Goal: Task Accomplishment & Management: Use online tool/utility

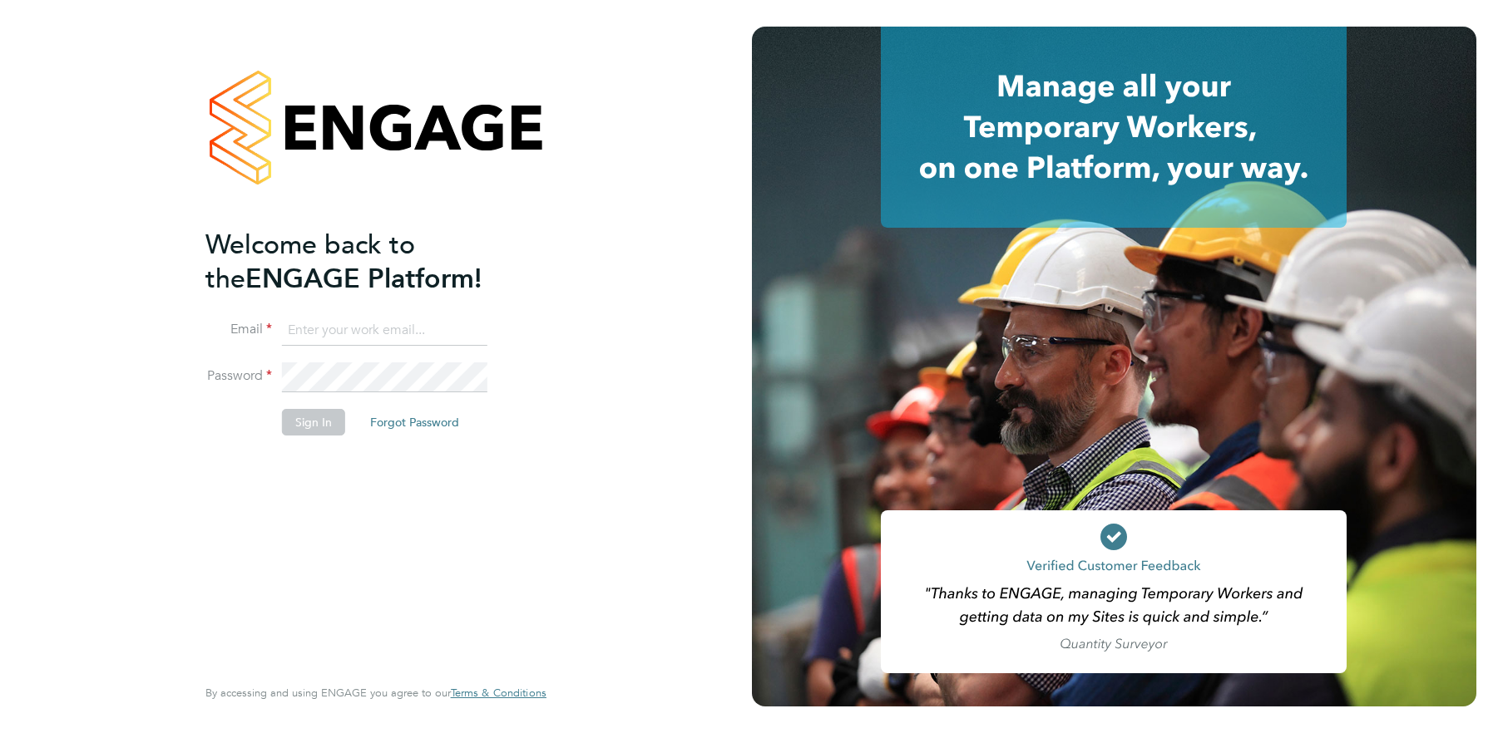
type input "alex.burke@randstadcpe.com"
click at [305, 413] on button "Sign In" at bounding box center [313, 422] width 63 height 27
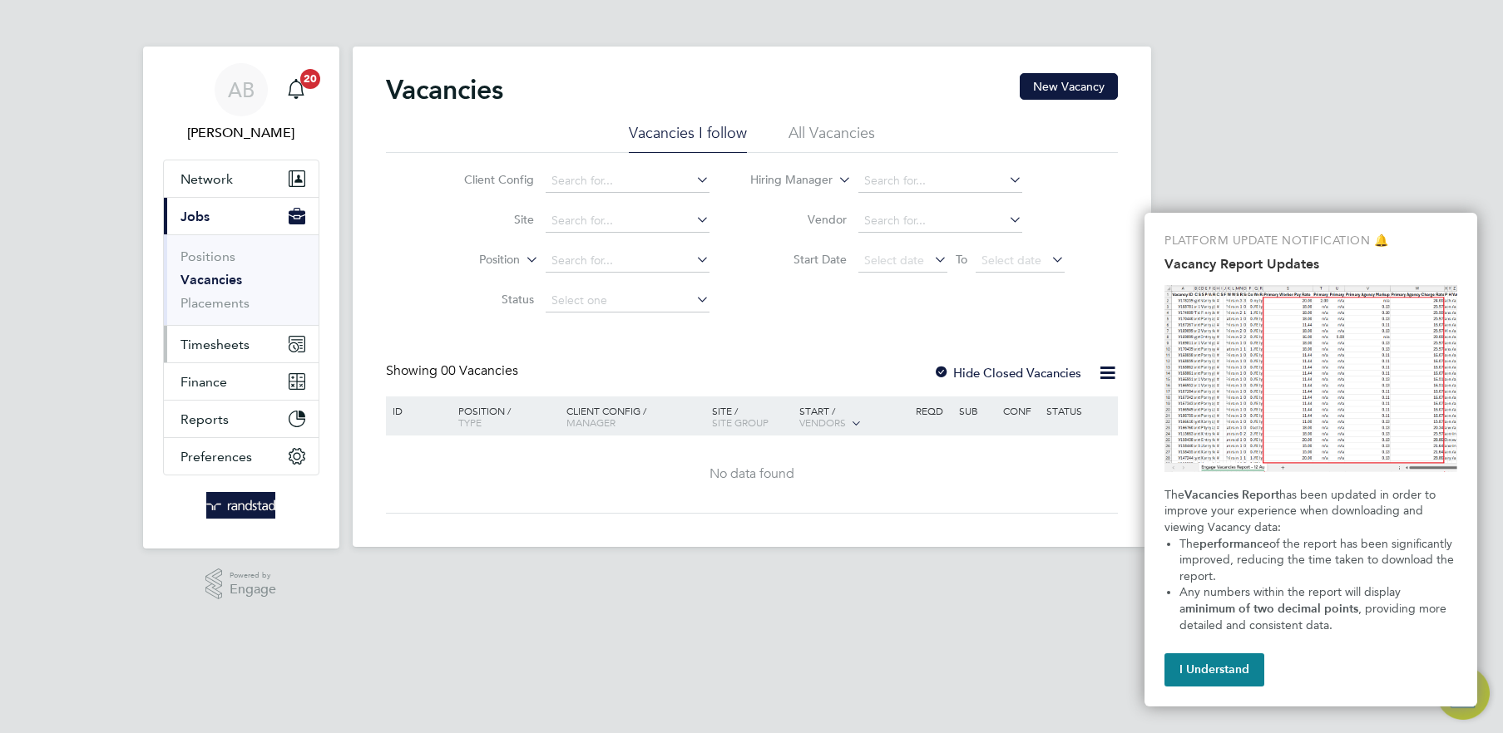
click at [209, 354] on button "Timesheets" at bounding box center [241, 344] width 155 height 37
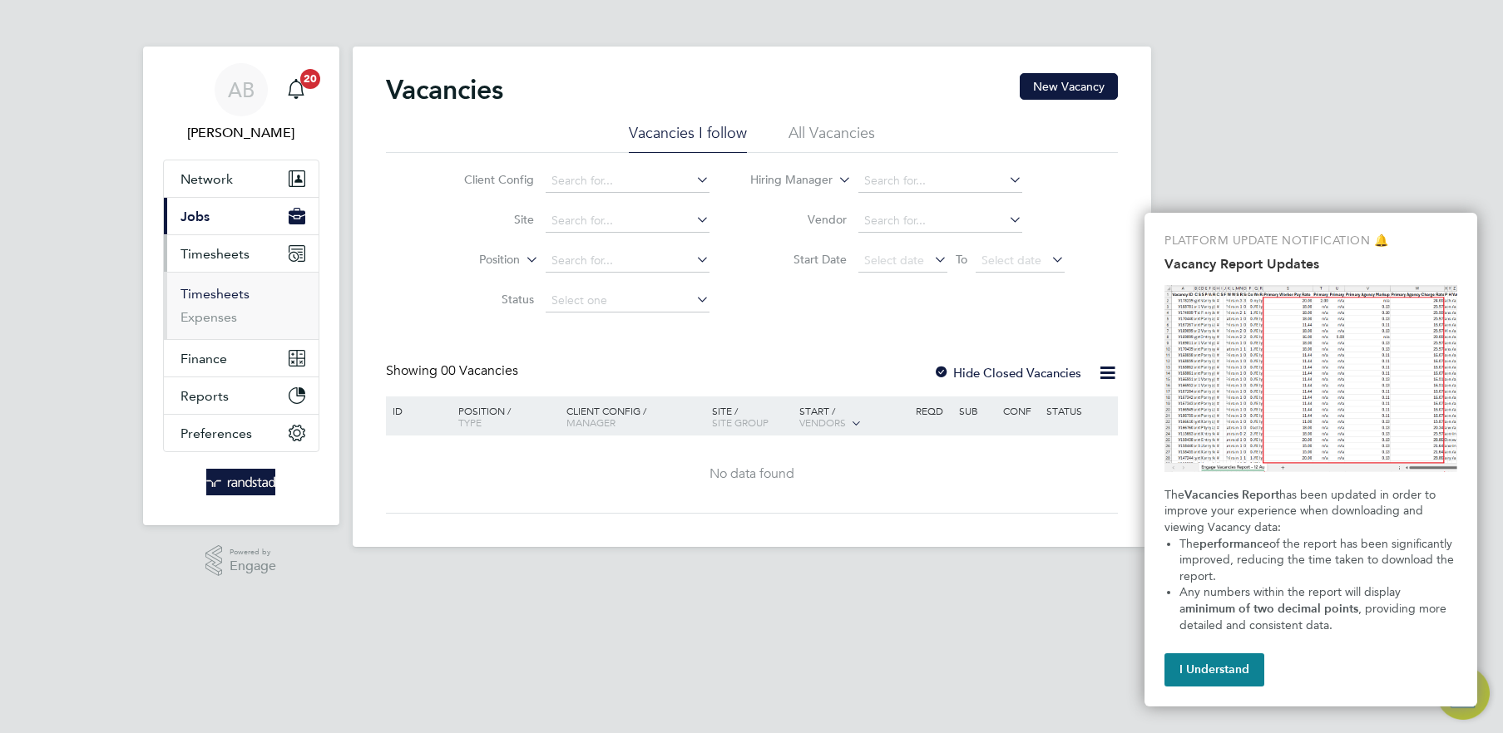
click at [230, 288] on link "Timesheets" at bounding box center [214, 294] width 69 height 16
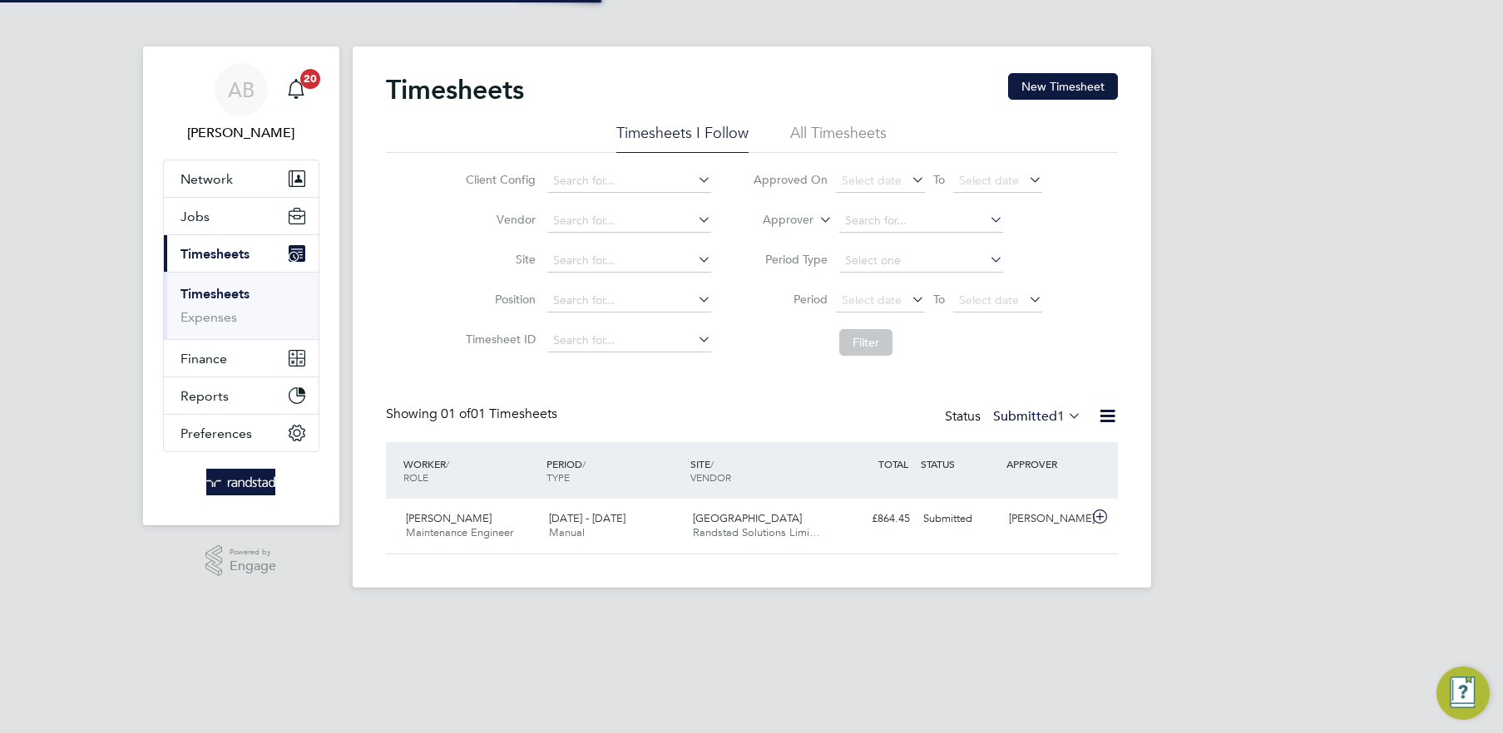
scroll to position [42, 144]
click at [1054, 91] on button "New Timesheet" at bounding box center [1063, 86] width 110 height 27
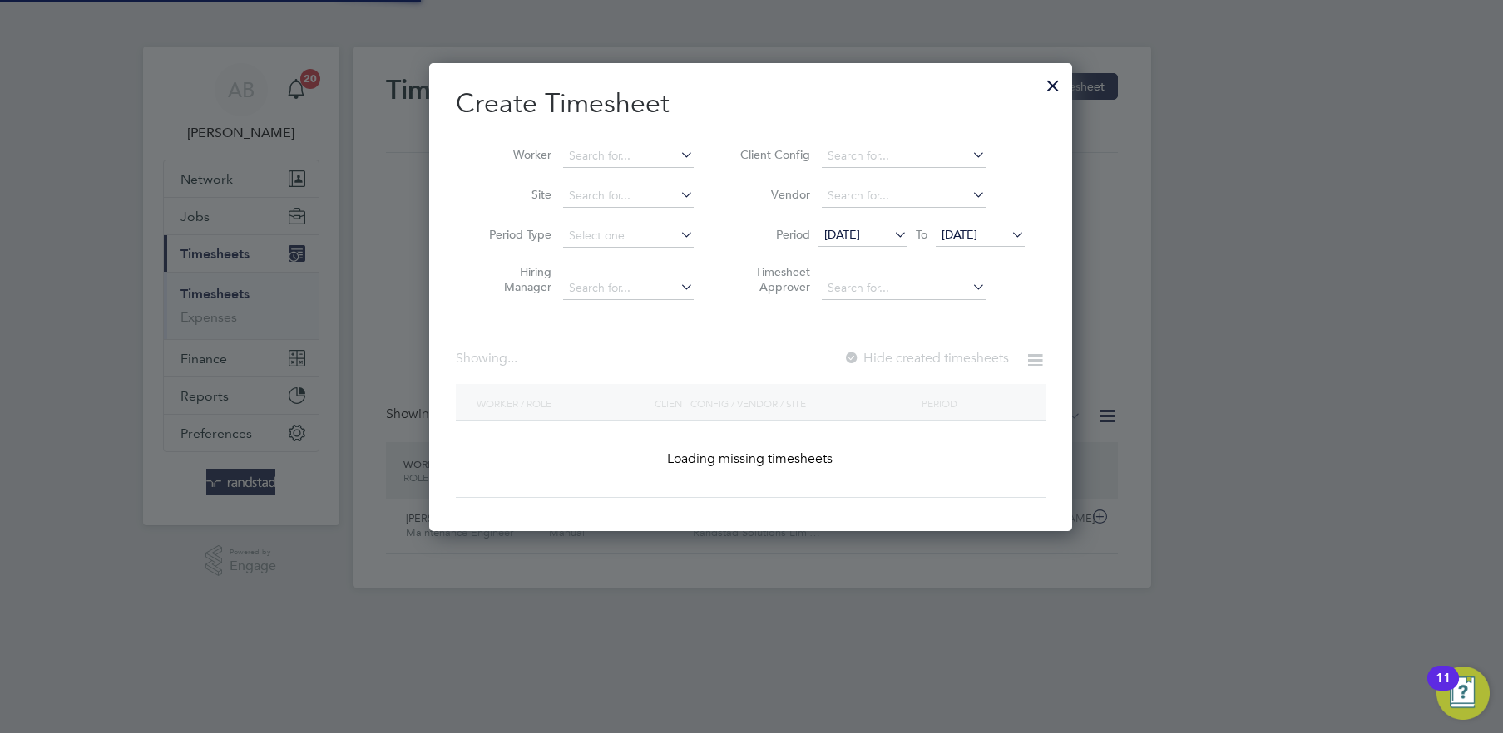
scroll to position [467, 644]
click at [596, 151] on input at bounding box center [628, 156] width 131 height 23
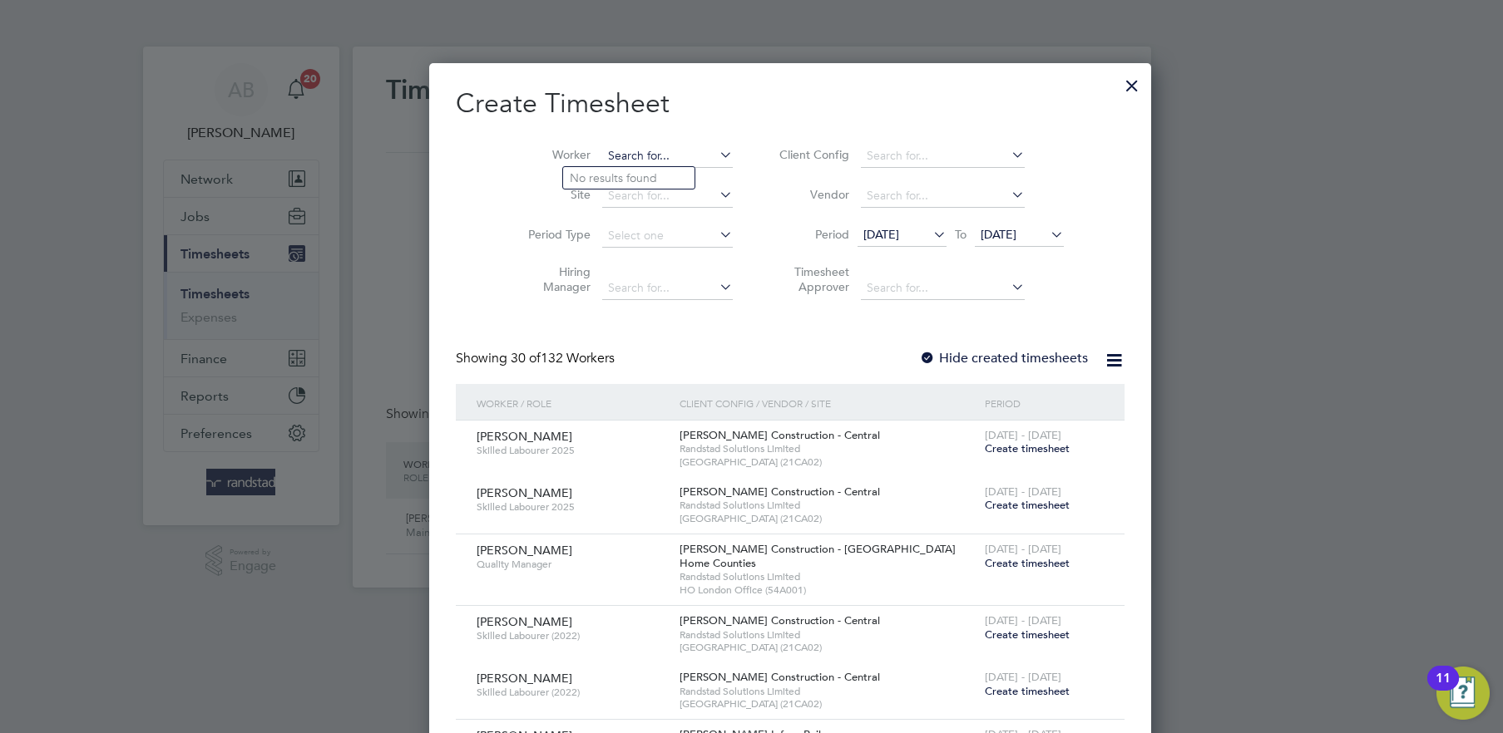
scroll to position [2953, 644]
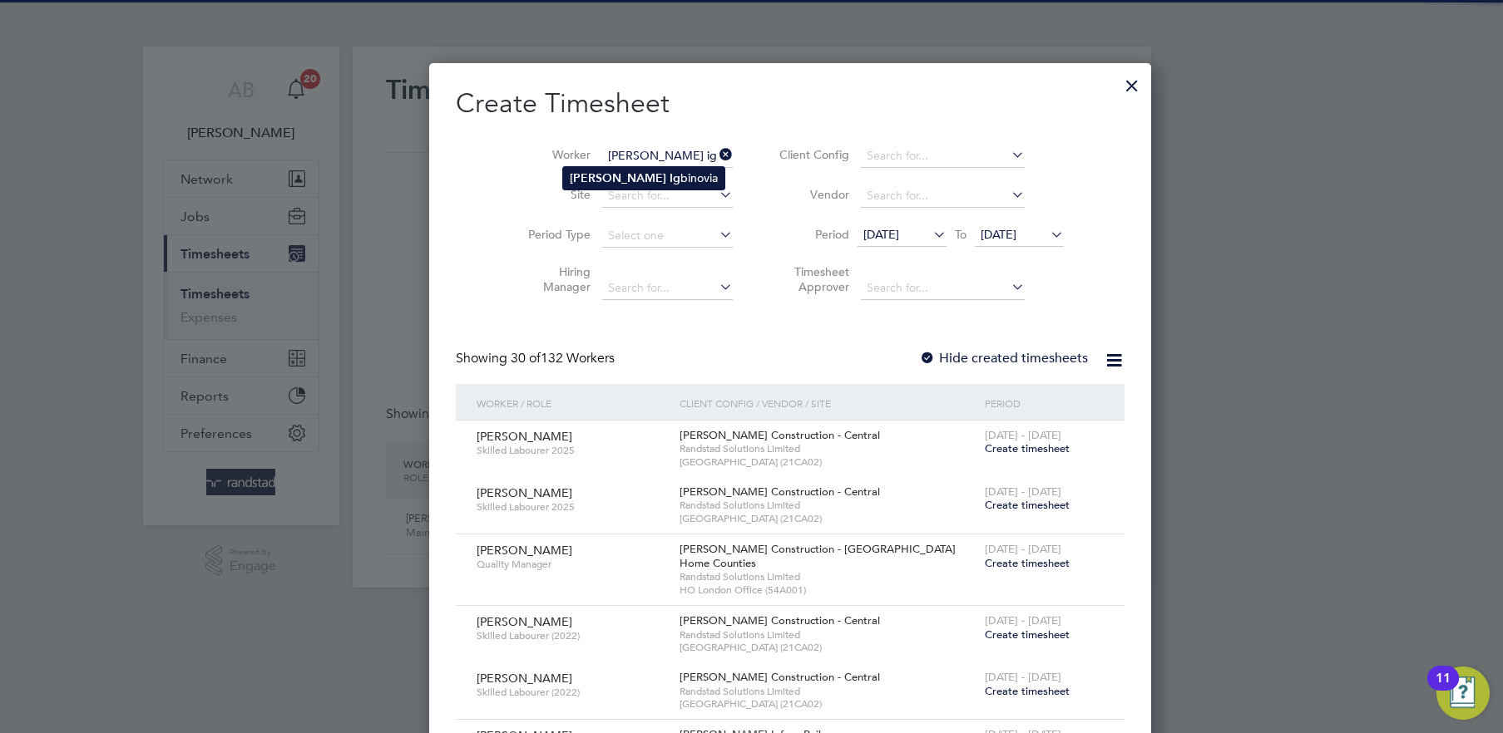
click at [615, 188] on li "[PERSON_NAME] binovia" at bounding box center [643, 178] width 161 height 22
type input "[PERSON_NAME]"
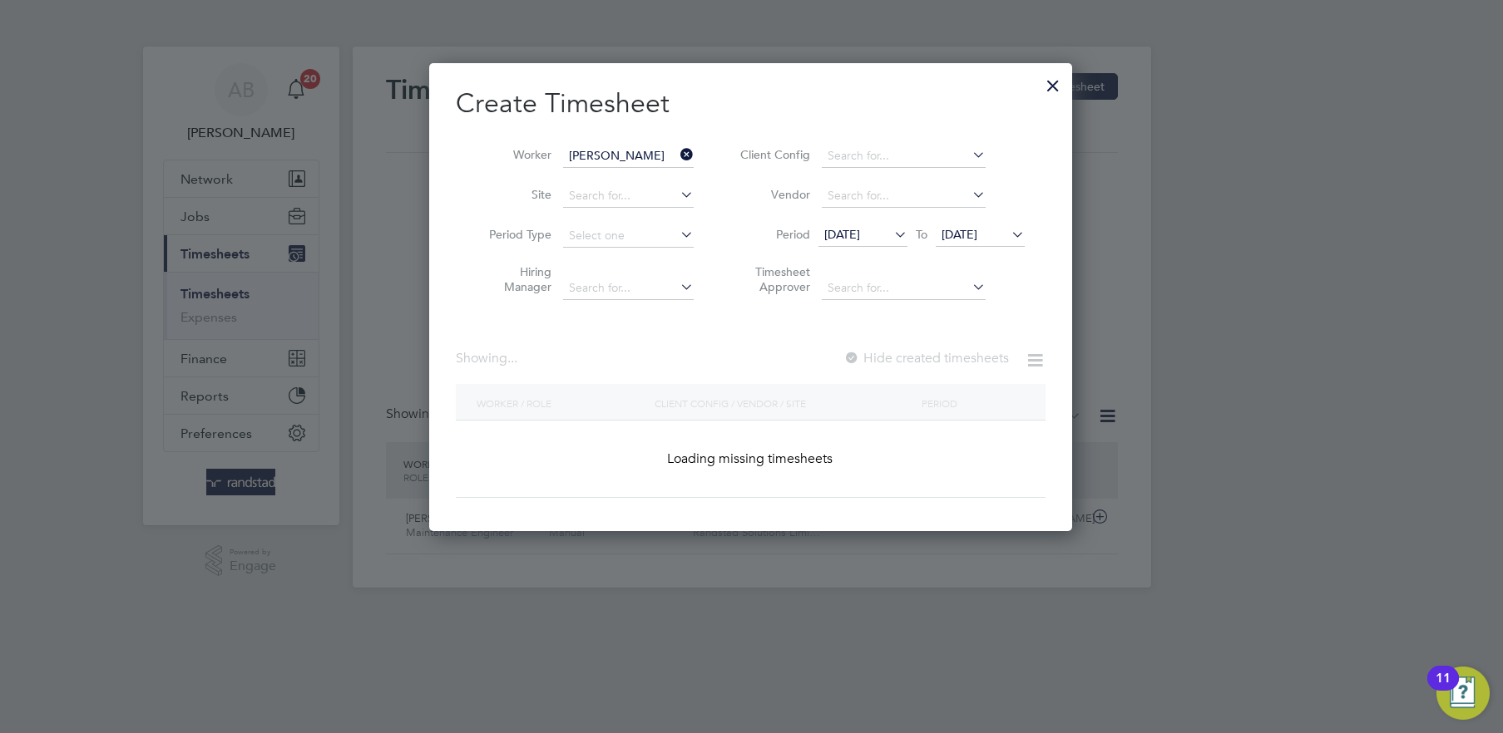
scroll to position [467, 644]
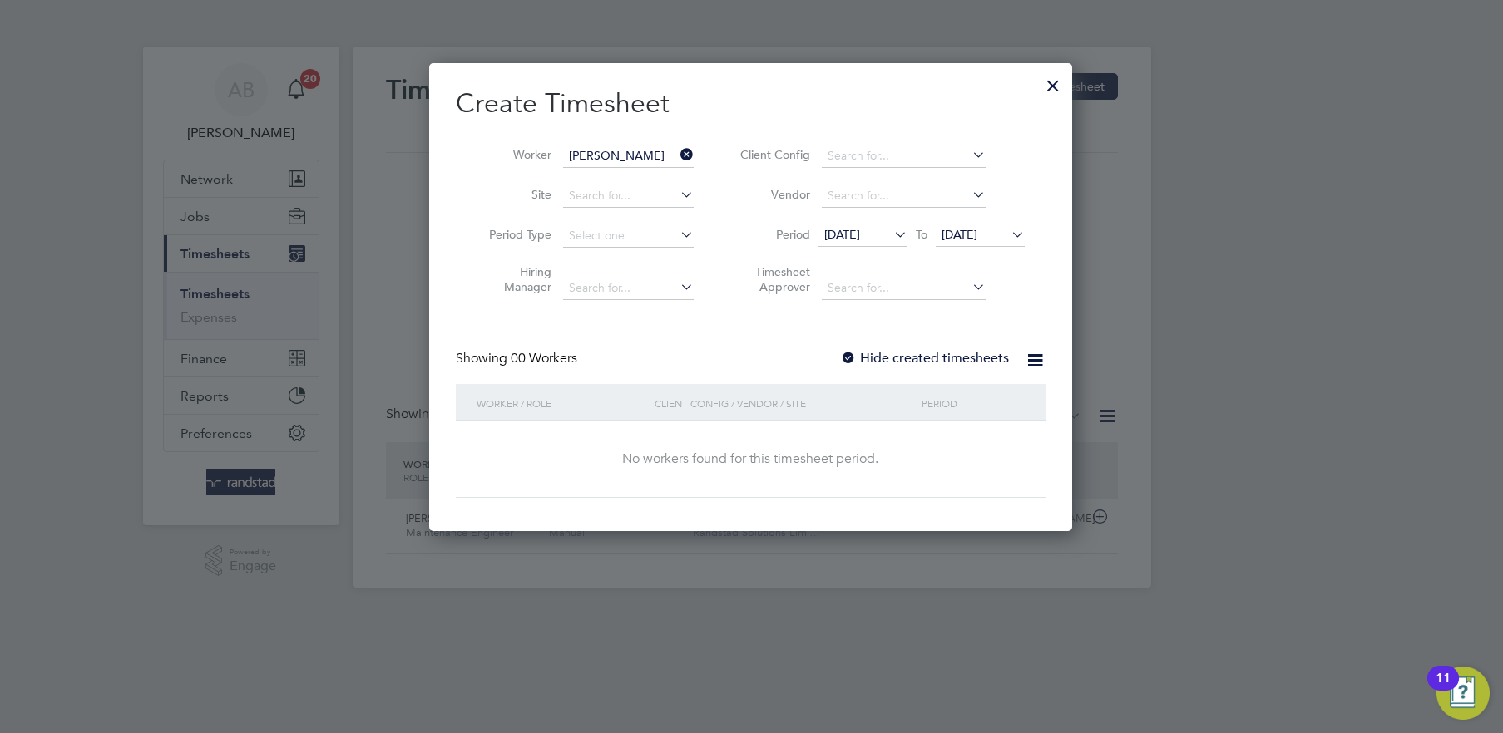
click at [856, 358] on div at bounding box center [848, 359] width 17 height 17
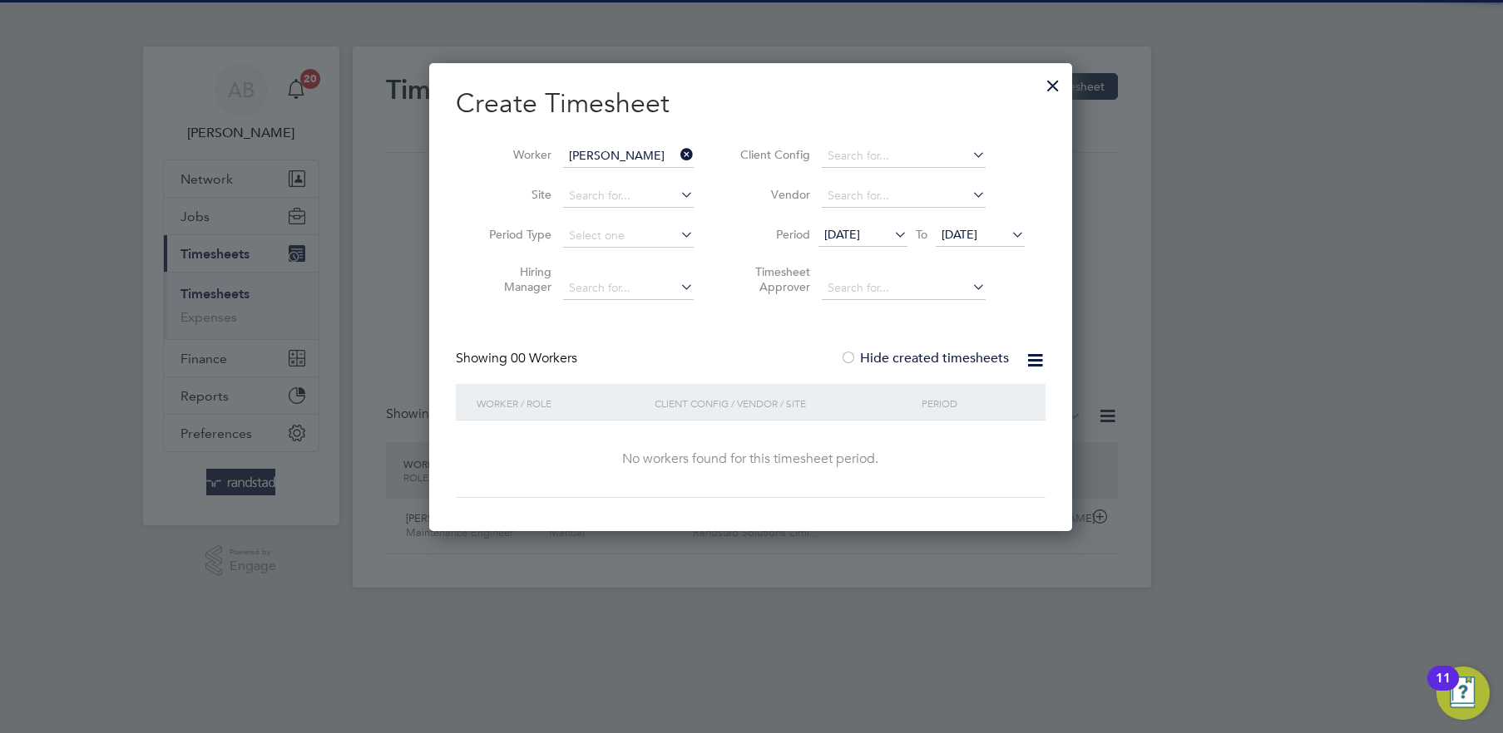
click at [966, 240] on span "[DATE]" at bounding box center [959, 234] width 36 height 15
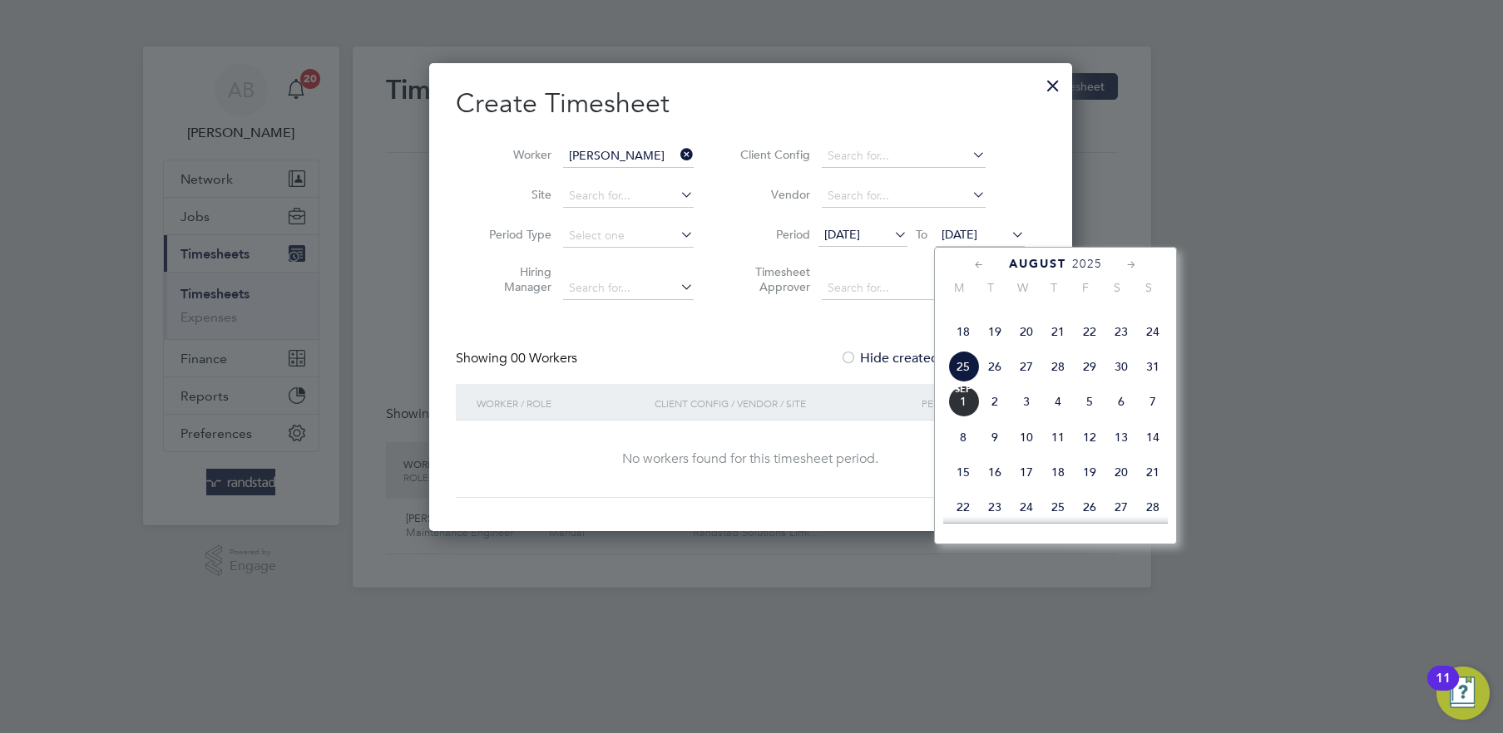
click at [981, 417] on span "2" at bounding box center [995, 402] width 32 height 32
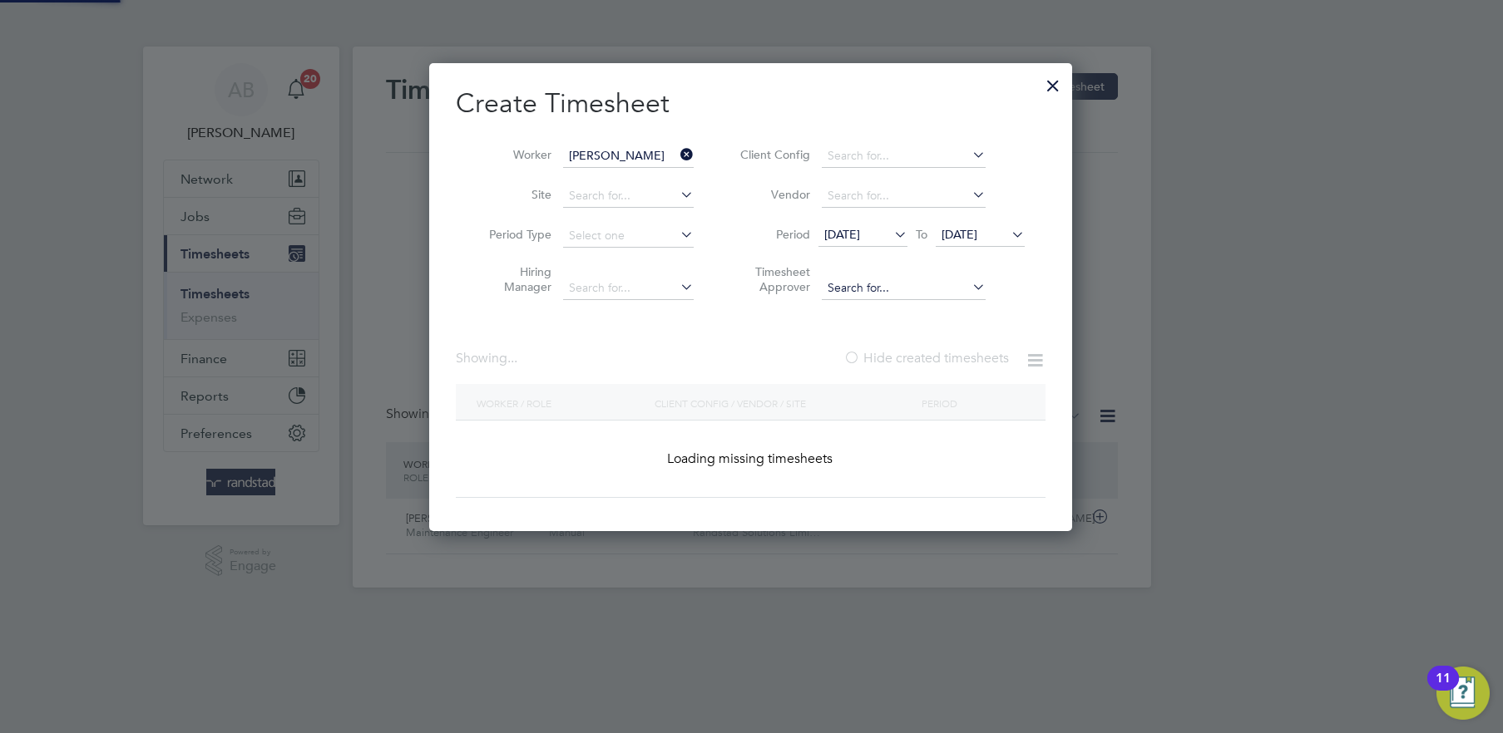
scroll to position [561, 644]
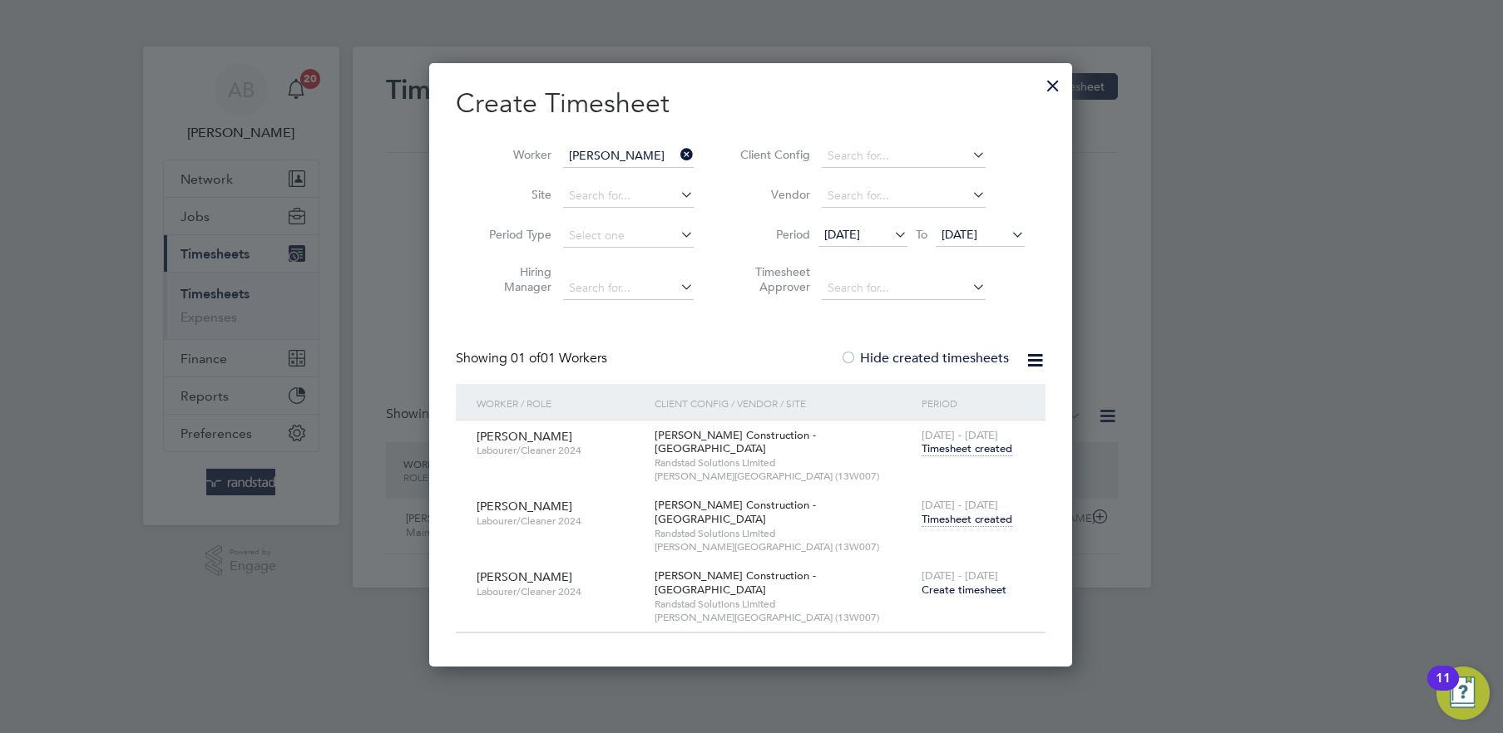
click at [972, 512] on span "Timesheet created" at bounding box center [966, 519] width 91 height 15
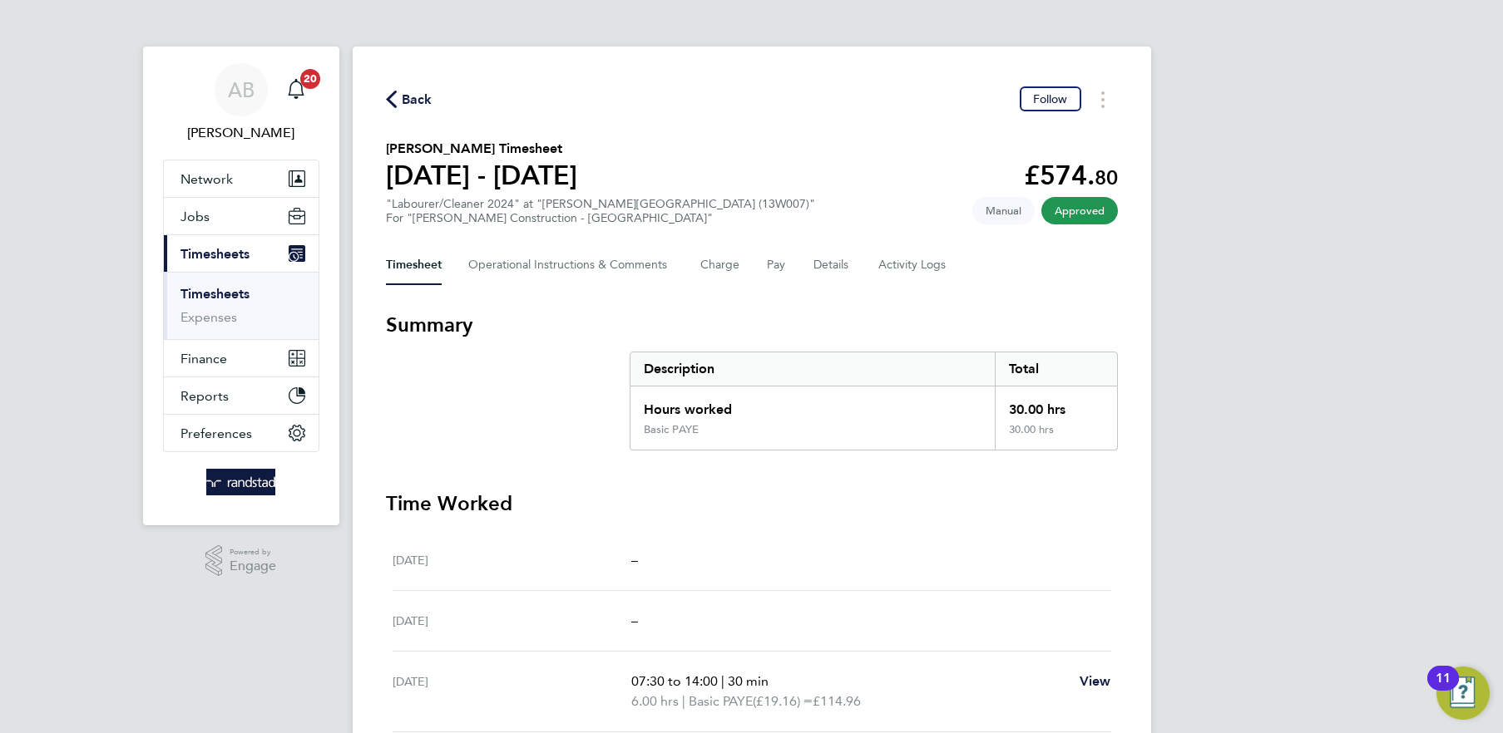
click at [411, 84] on div "Back Follow [PERSON_NAME] Timesheet [DATE] - [DATE] £574. 80 "Labourer/Cleaner …" at bounding box center [752, 611] width 798 height 1128
click at [410, 86] on div "Back Follow" at bounding box center [752, 99] width 732 height 26
click at [410, 90] on span "Back" at bounding box center [417, 100] width 31 height 20
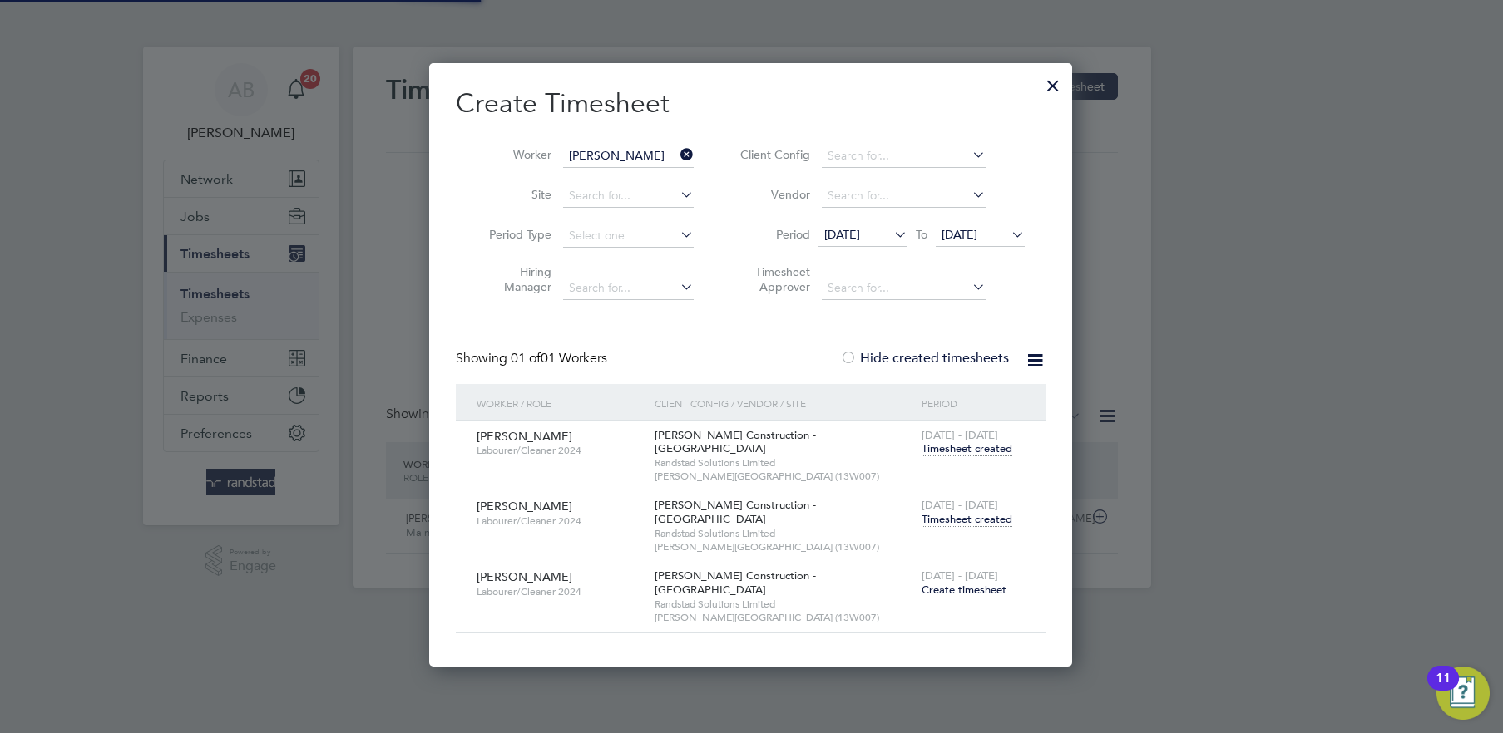
scroll to position [42, 144]
click at [974, 512] on span "Timesheet created" at bounding box center [966, 519] width 91 height 15
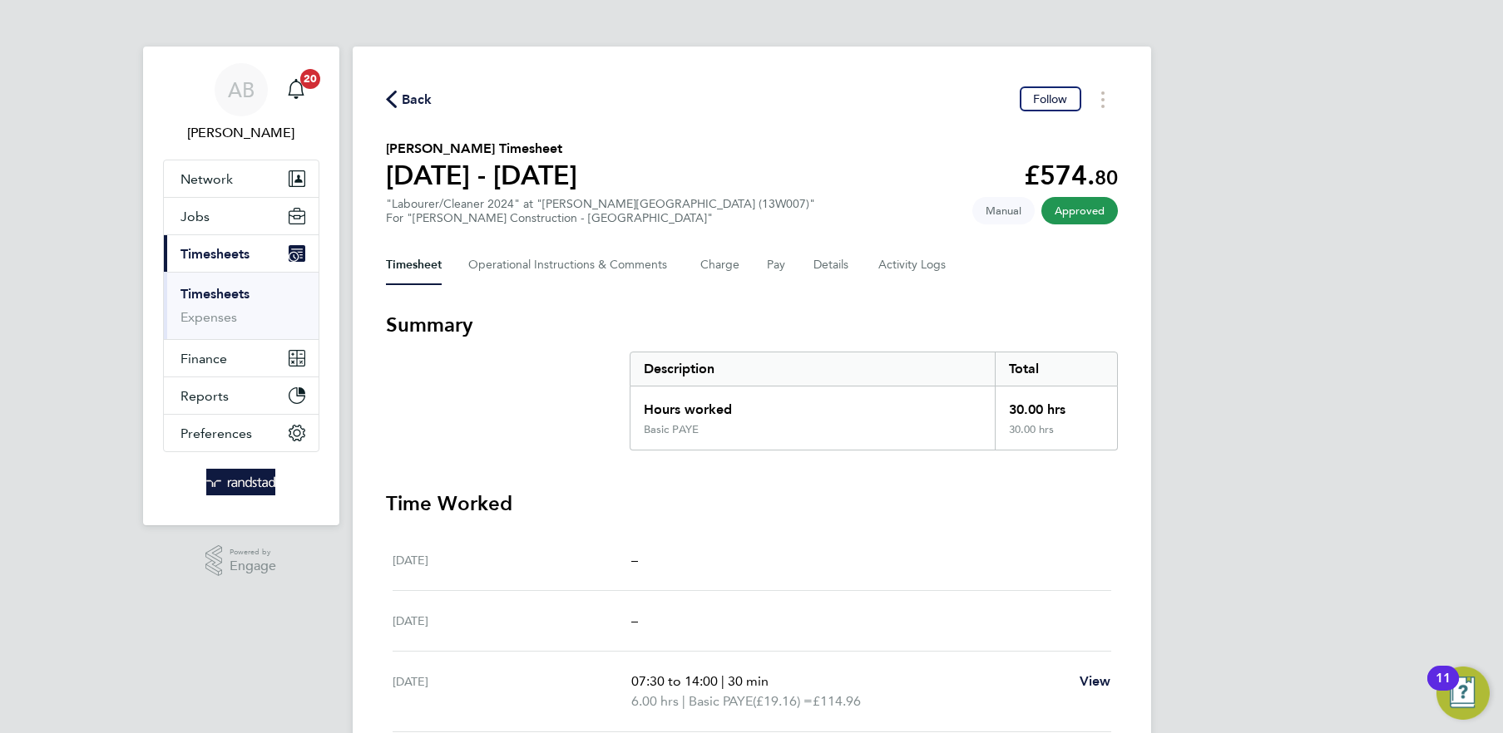
click at [417, 91] on span "Back" at bounding box center [417, 100] width 31 height 20
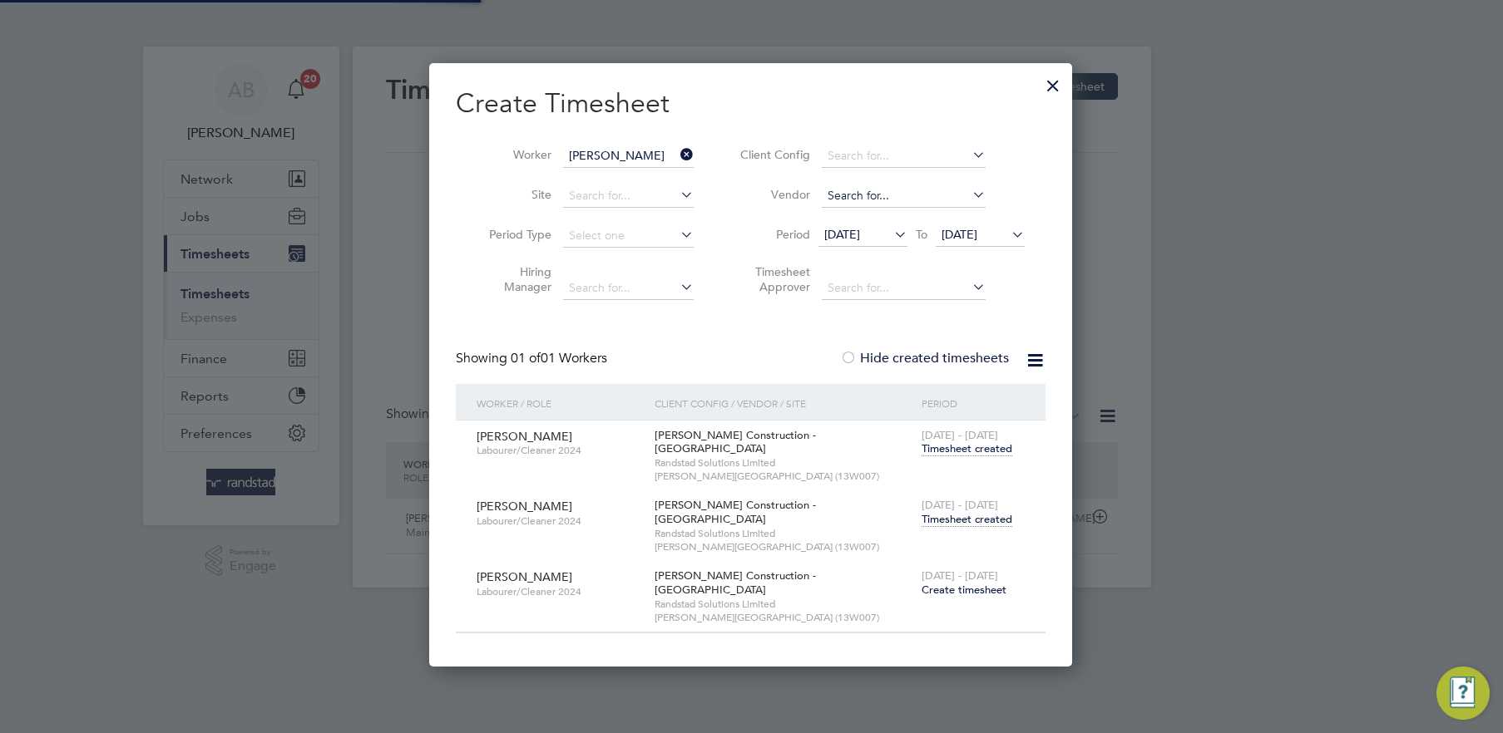
scroll to position [42, 144]
click at [677, 152] on icon at bounding box center [677, 154] width 0 height 23
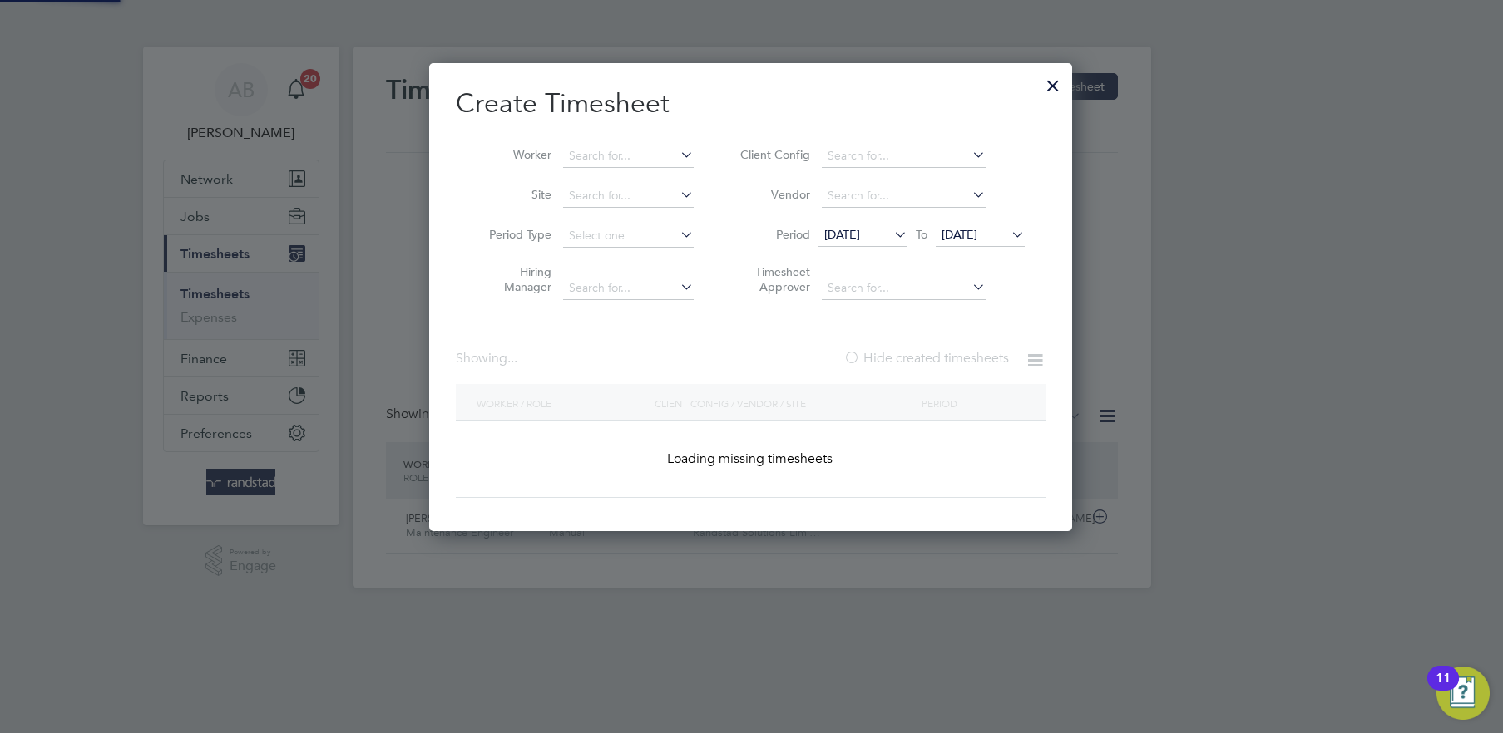
scroll to position [467, 644]
click at [654, 155] on input at bounding box center [628, 156] width 131 height 23
paste input "Abdullateef"
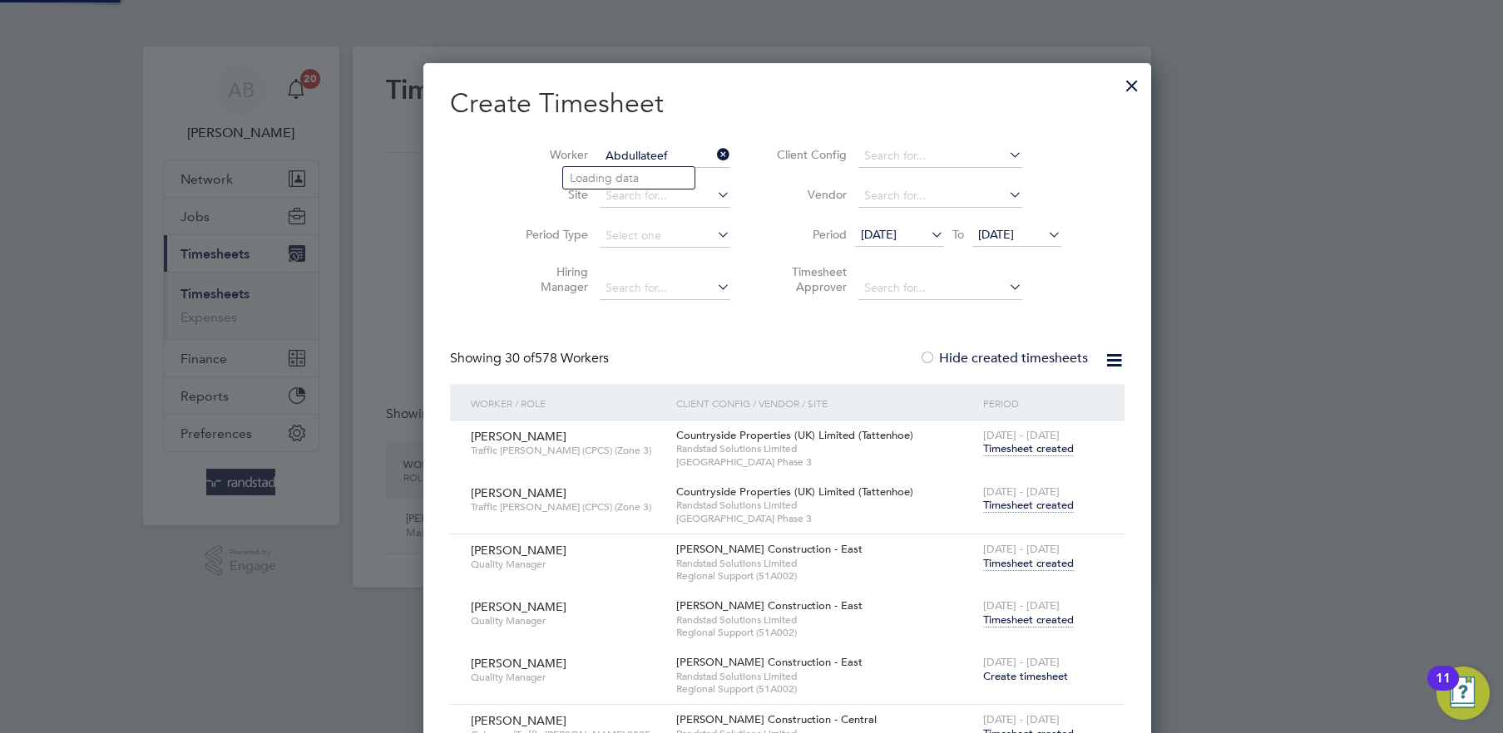
scroll to position [5429, 655]
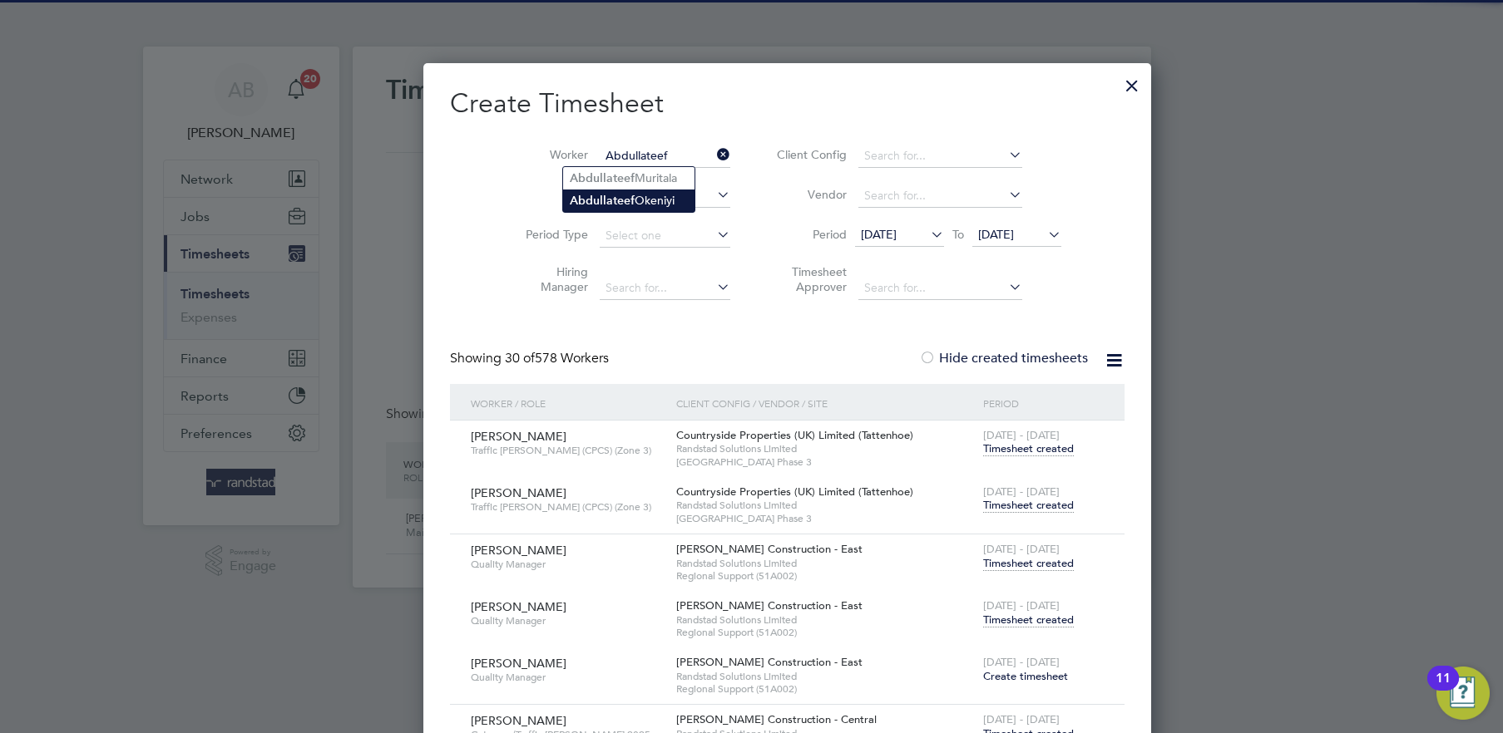
click at [624, 198] on b "Abdullateef" at bounding box center [602, 201] width 65 height 14
type input "[PERSON_NAME]"
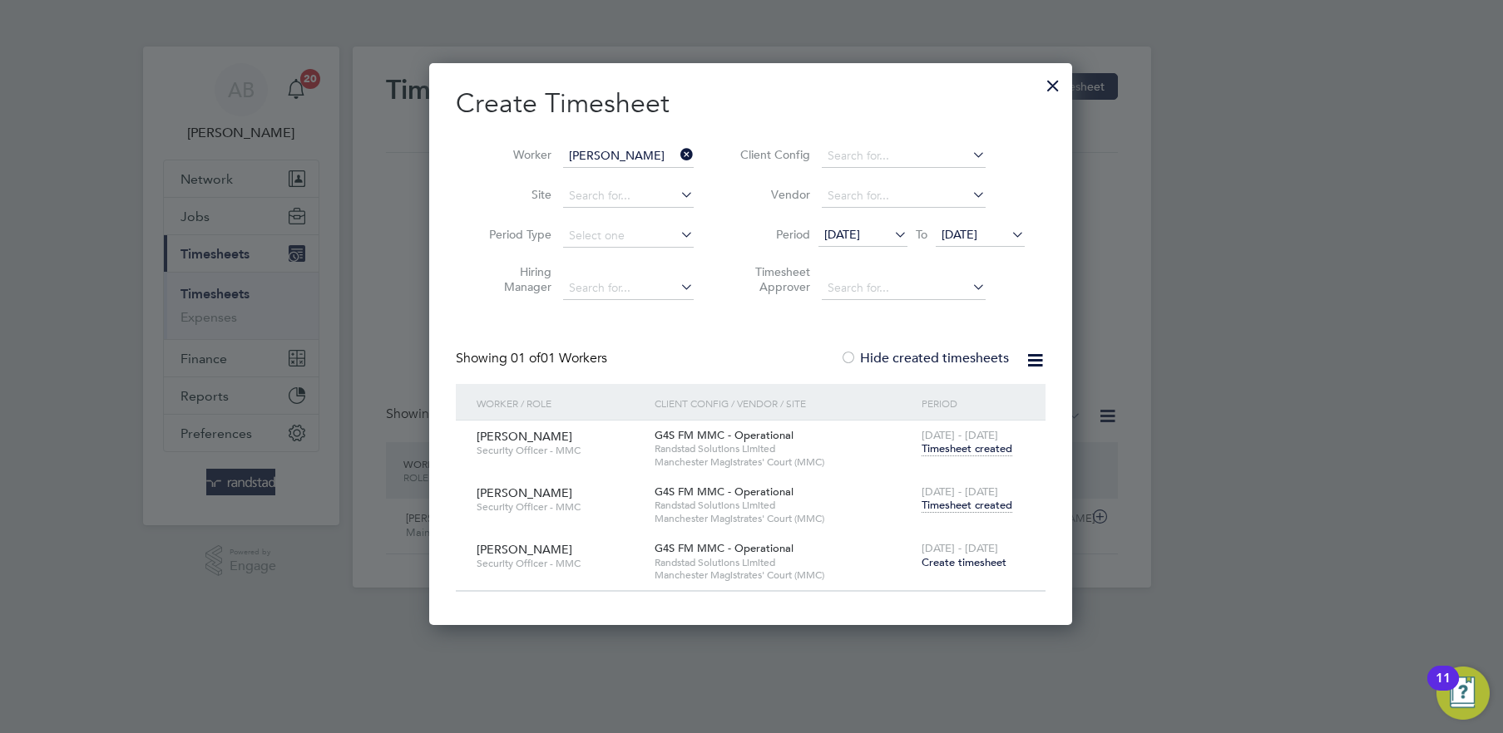
scroll to position [561, 644]
click at [980, 499] on span "Timesheet created" at bounding box center [966, 505] width 91 height 15
